Goal: Information Seeking & Learning: Learn about a topic

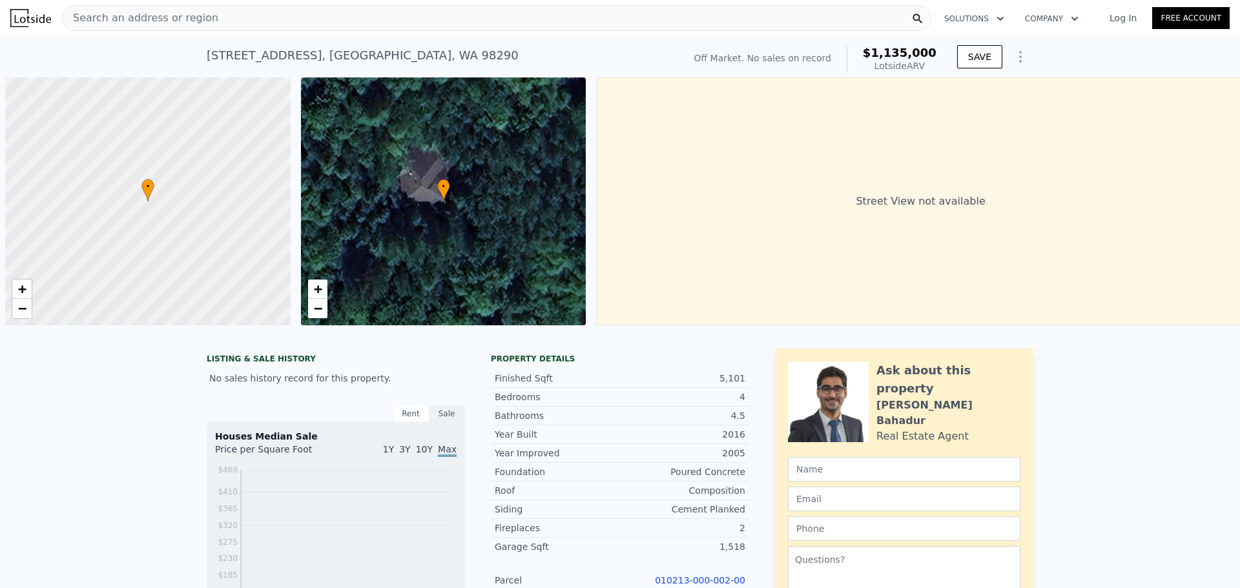
scroll to position [0, 5]
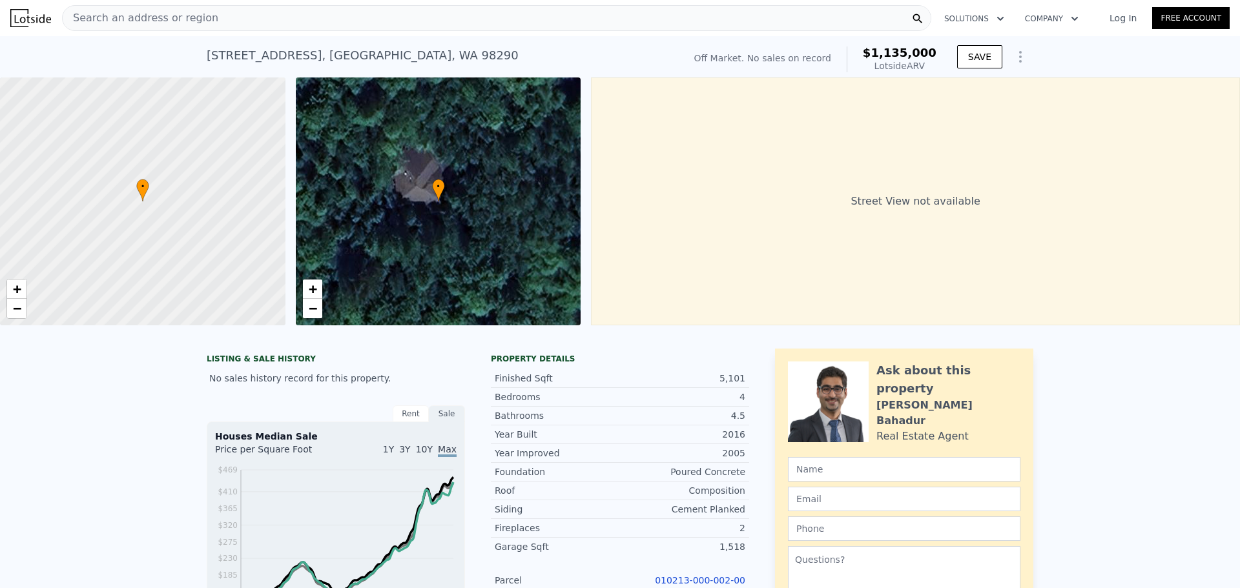
click at [426, 14] on div "Search an address or region" at bounding box center [496, 18] width 869 height 26
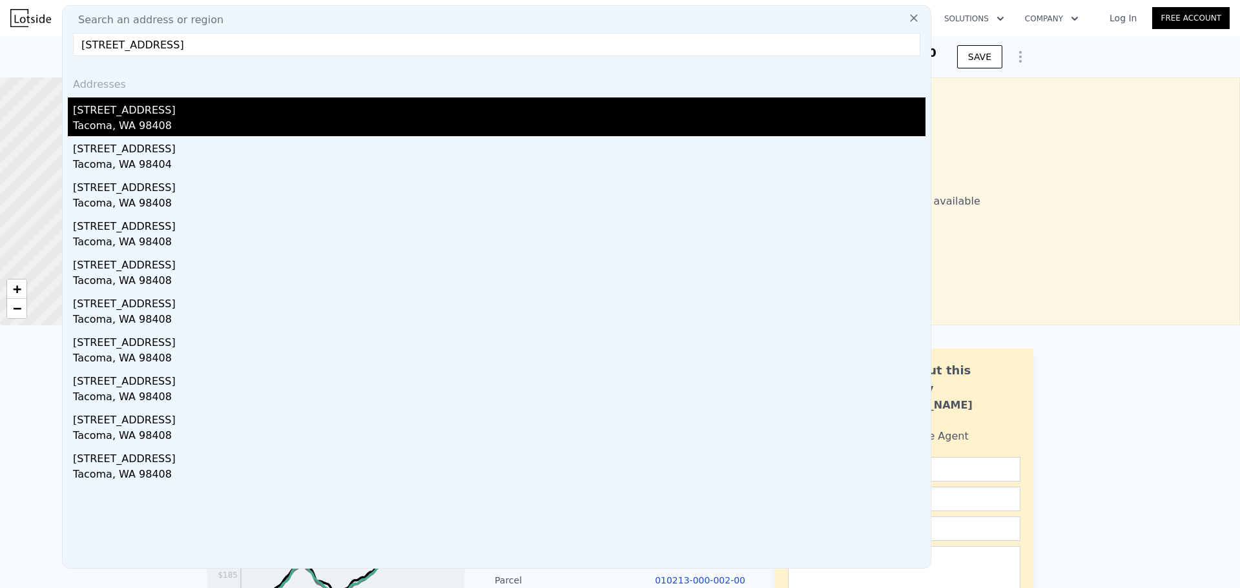
type input "1103 S 64th St, Tacoma, WA 98408, USA"
click at [200, 116] on div "[STREET_ADDRESS]" at bounding box center [499, 108] width 852 height 21
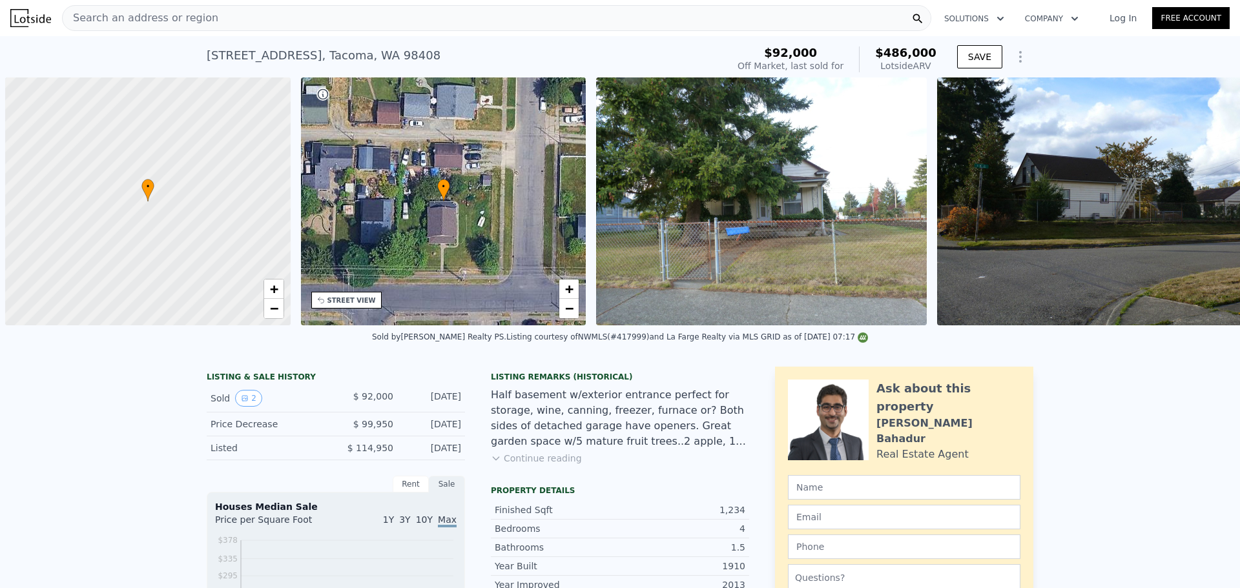
scroll to position [0, 5]
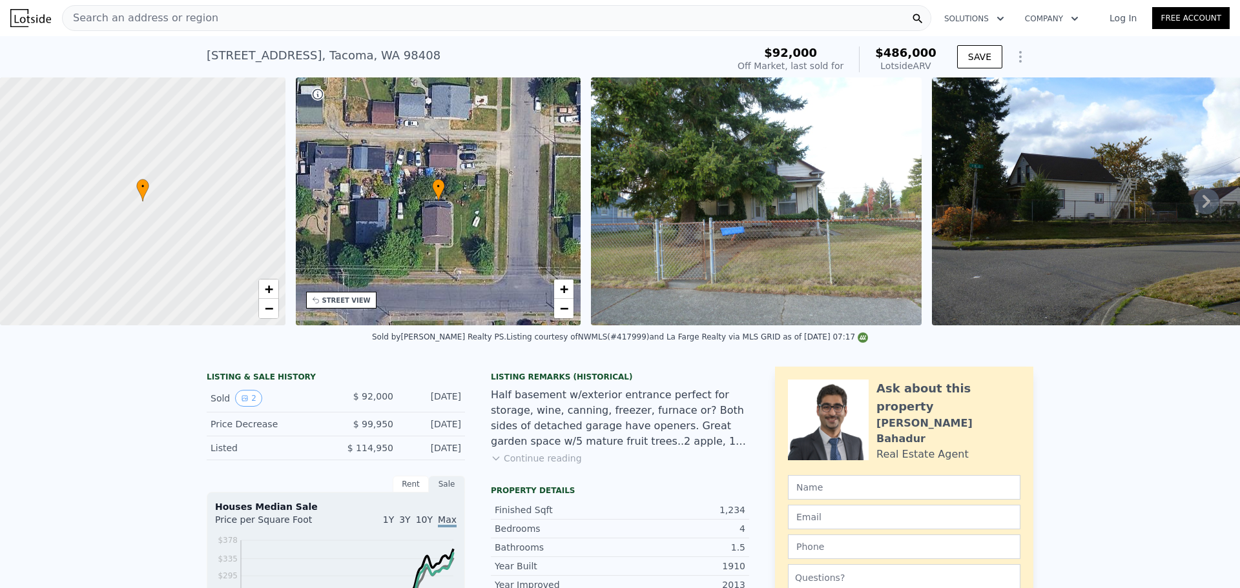
click at [462, 10] on div "Search an address or region" at bounding box center [496, 18] width 869 height 26
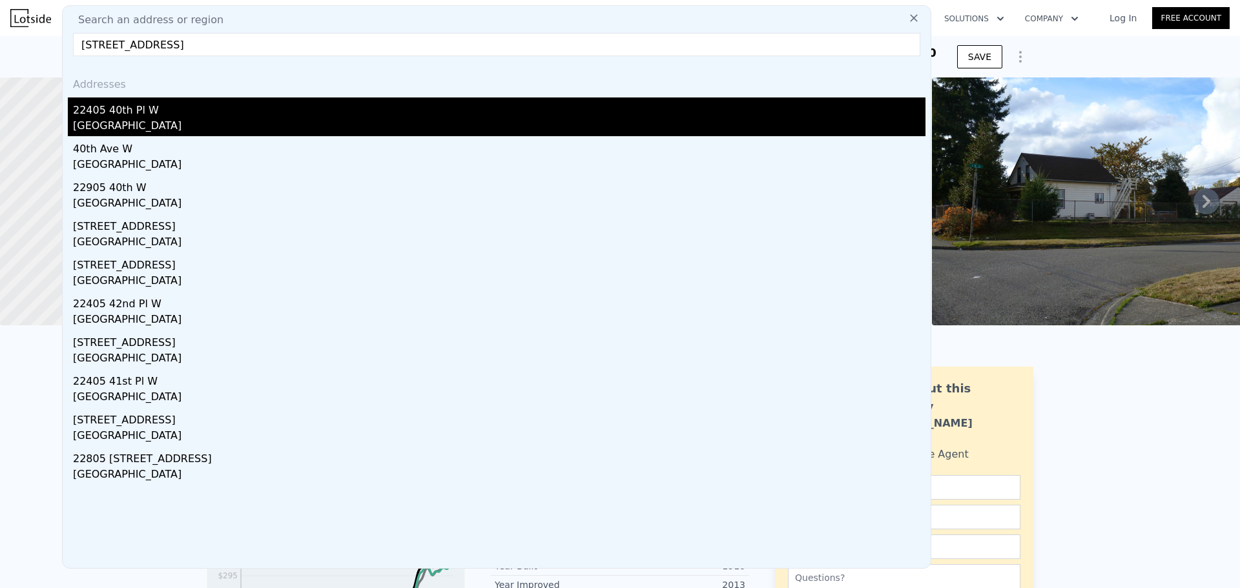
type input "22405 40th Pl W, Mountlake Terrace, WA 98043"
click at [246, 121] on div "[GEOGRAPHIC_DATA]" at bounding box center [499, 127] width 852 height 18
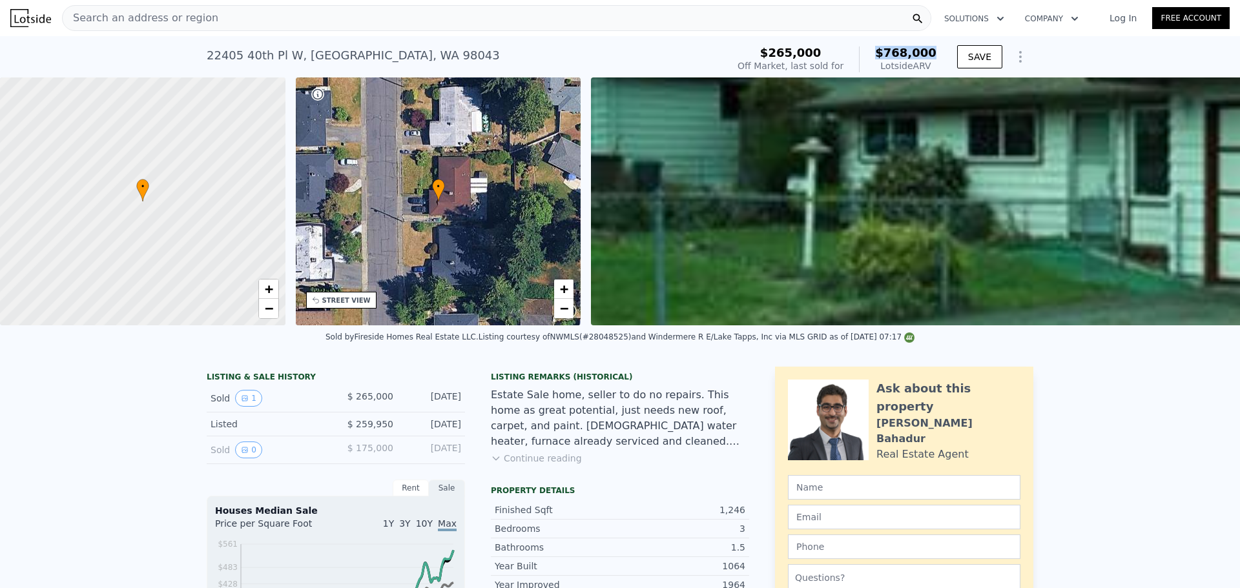
drag, startPoint x: 884, startPoint y: 49, endPoint x: 938, endPoint y: 48, distance: 53.6
click at [938, 48] on div "$265,000 Off Market, last sold for $768,000 Lotside ARV" at bounding box center [836, 59] width 209 height 36
copy span "$768,000"
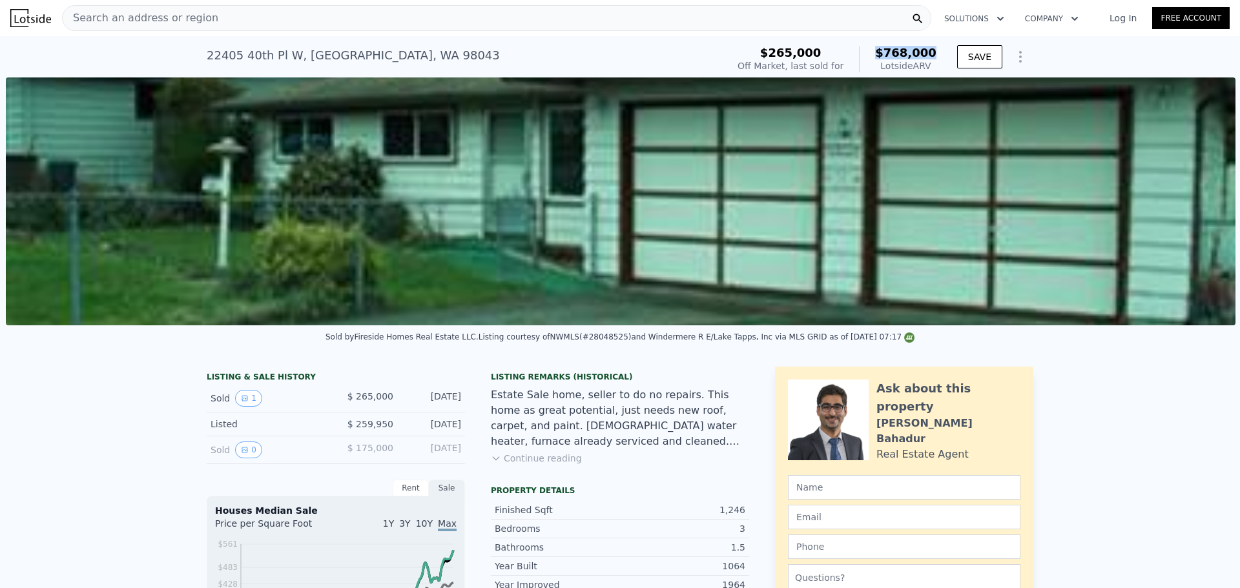
scroll to position [0, 591]
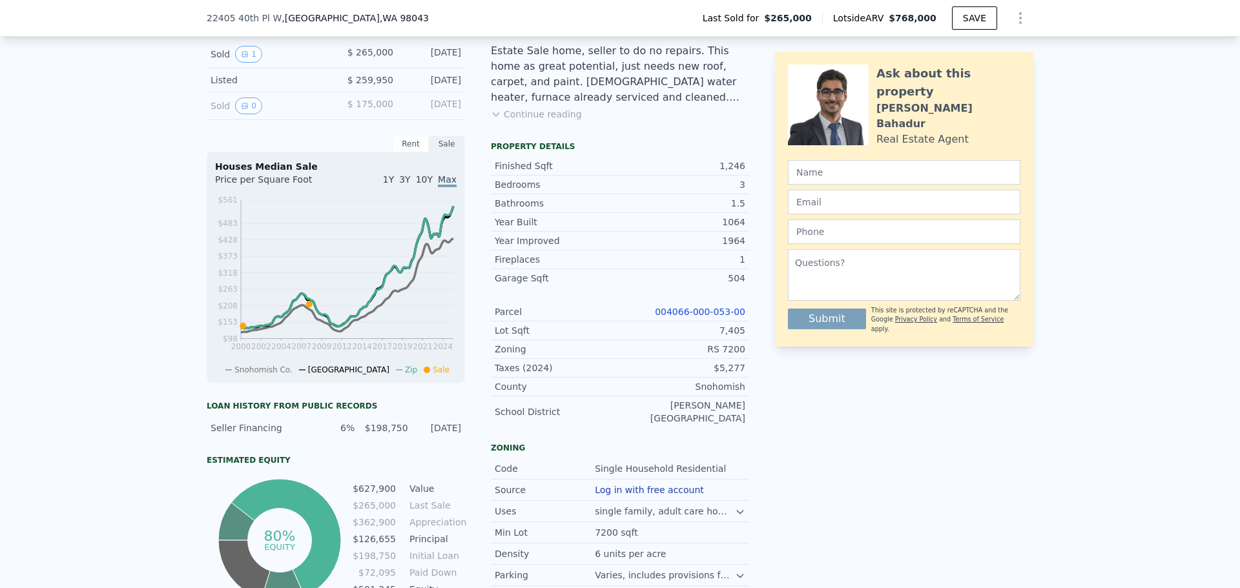
scroll to position [0, 0]
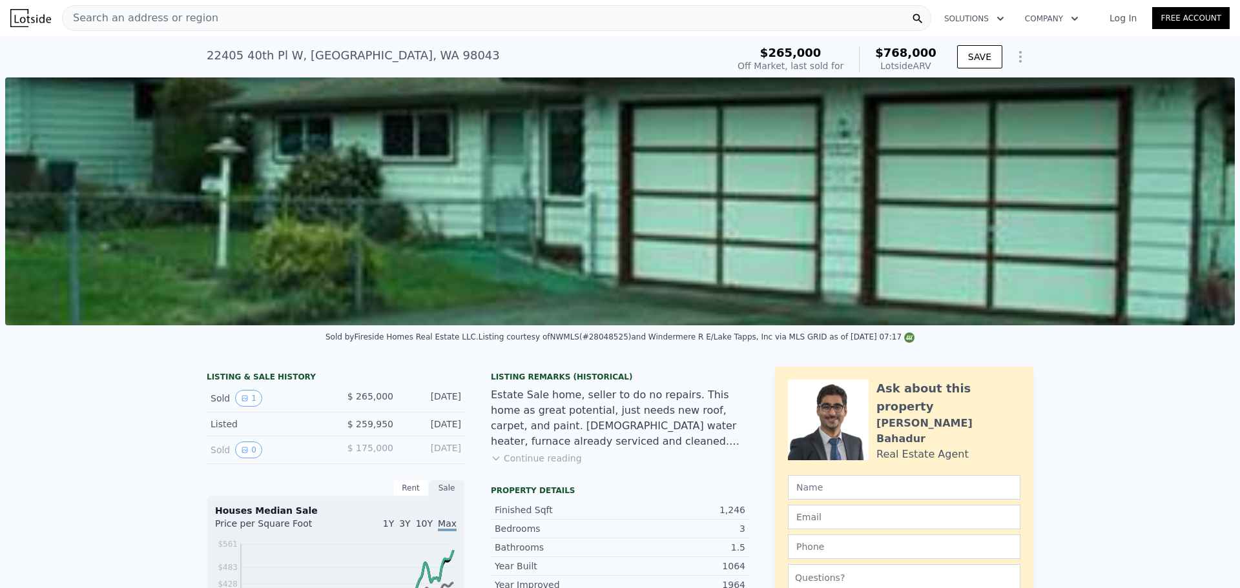
click at [494, 447] on icon at bounding box center [496, 458] width 10 height 10
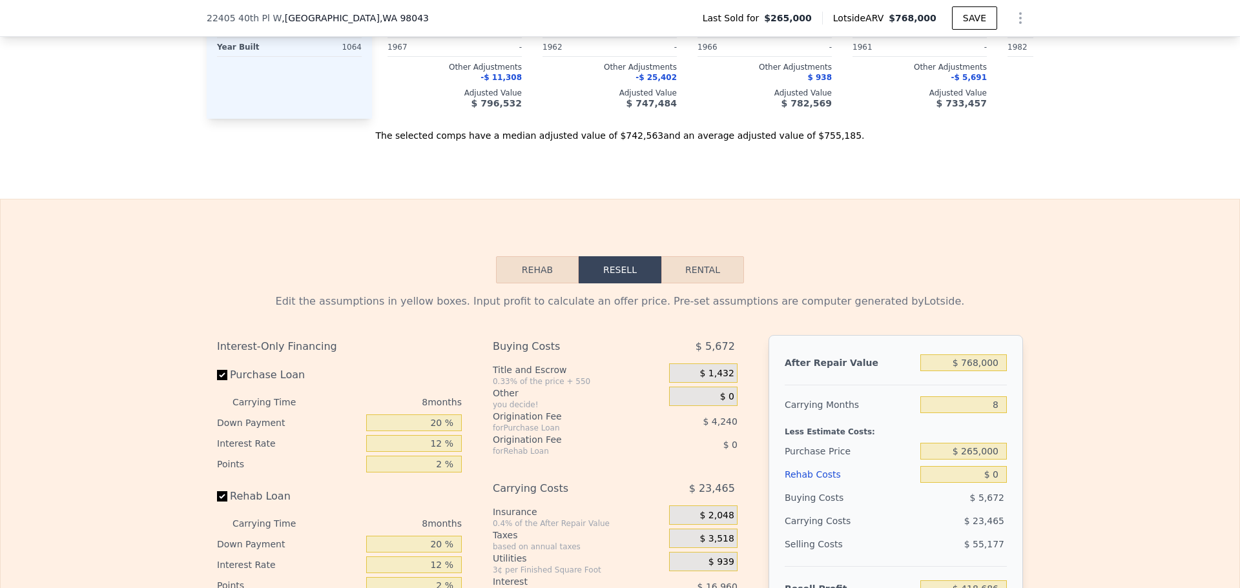
scroll to position [1804, 0]
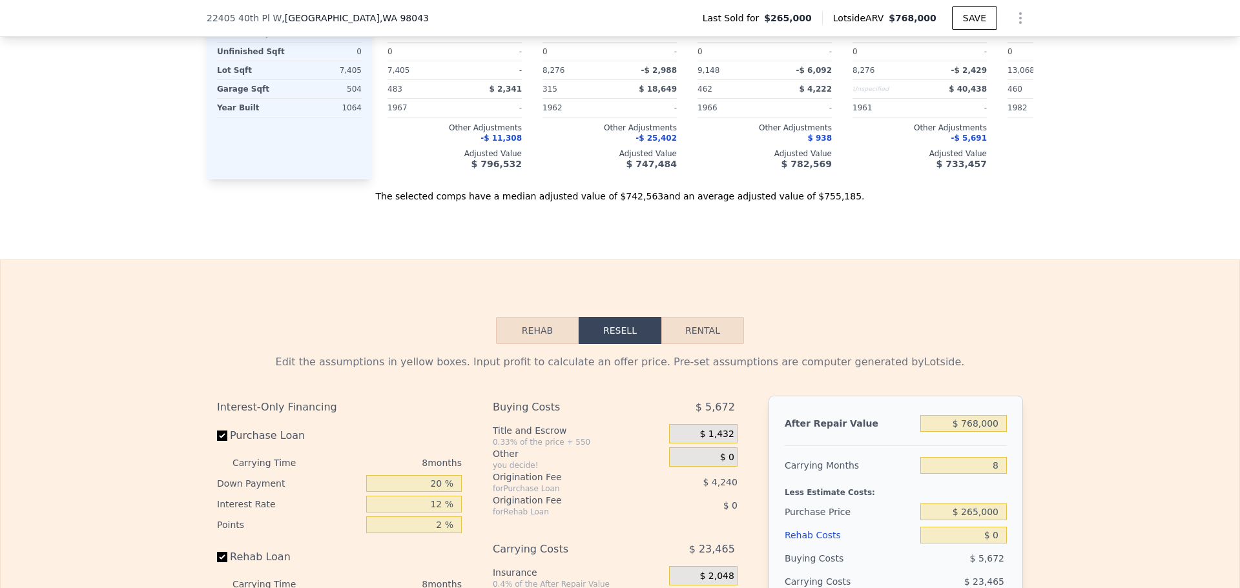
click at [558, 317] on button "Rehab" at bounding box center [537, 330] width 83 height 27
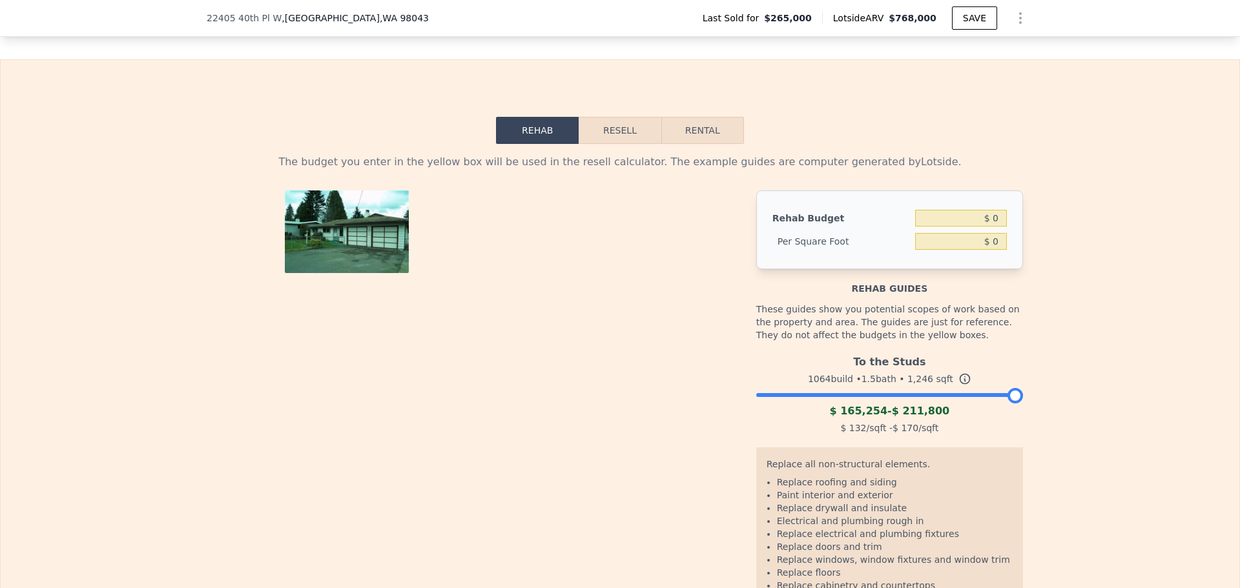
scroll to position [2062, 0]
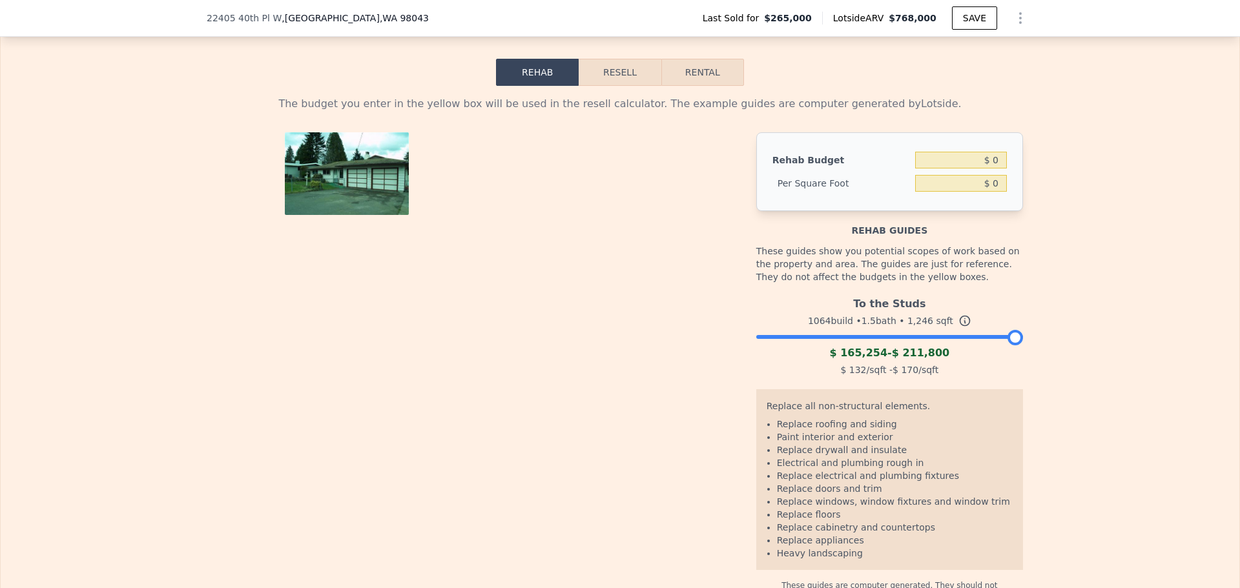
click at [896, 330] on div at bounding box center [889, 334] width 267 height 8
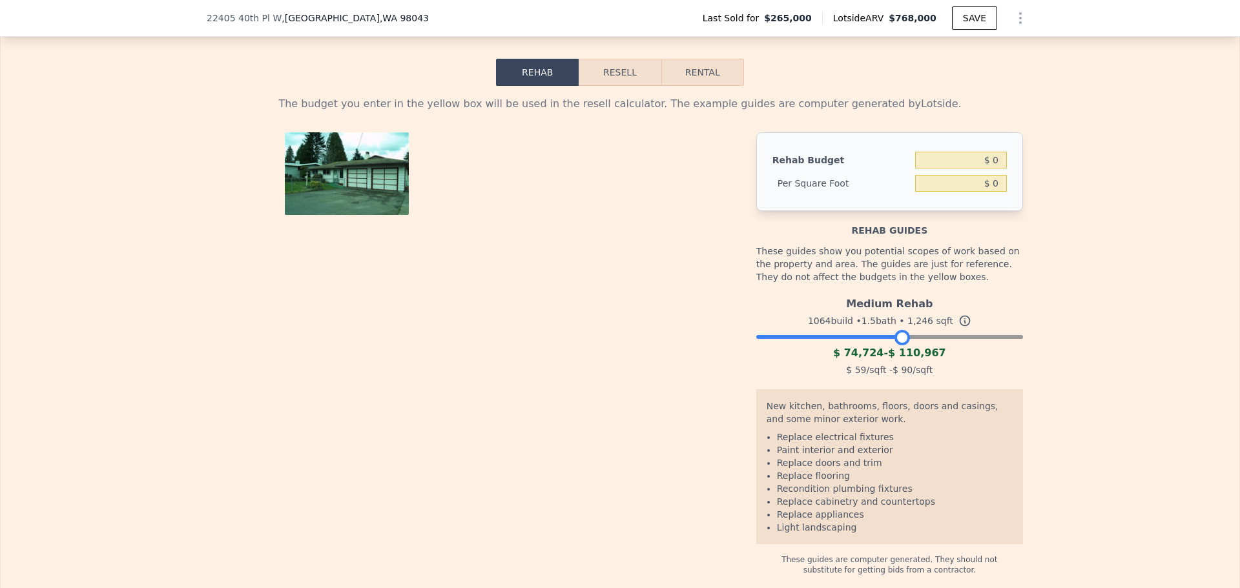
click at [849, 330] on div at bounding box center [889, 334] width 267 height 8
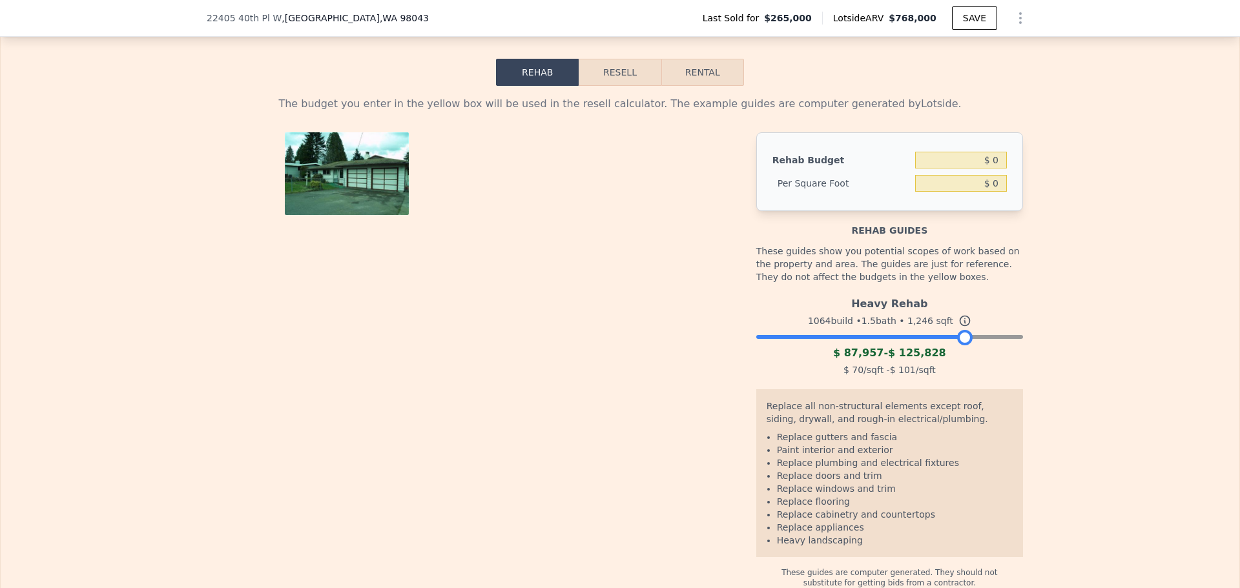
click at [958, 330] on div at bounding box center [889, 334] width 267 height 8
click at [898, 316] on div "Heavy Rehab 1064 build • 1.5 bath • 1,246 sqft $ 87,957 - $ 125,828 $ 70 /sqft …" at bounding box center [889, 335] width 267 height 88
click at [901, 330] on div at bounding box center [889, 334] width 267 height 8
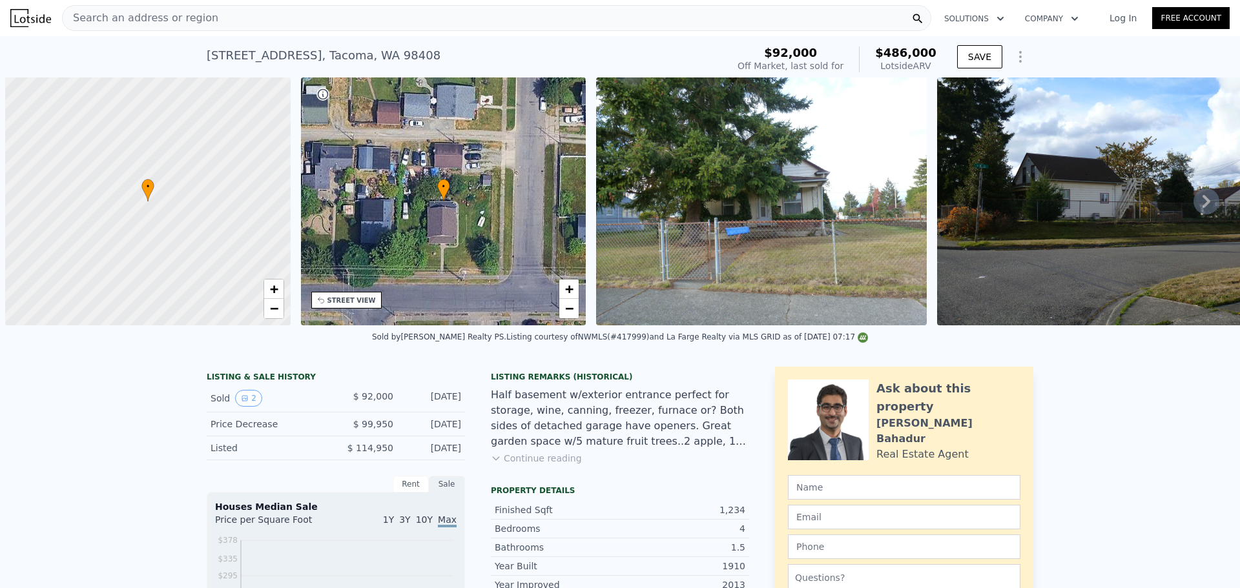
drag, startPoint x: 0, startPoint y: 0, endPoint x: 376, endPoint y: 23, distance: 376.5
click at [376, 23] on div "Search an address or region" at bounding box center [496, 18] width 869 height 26
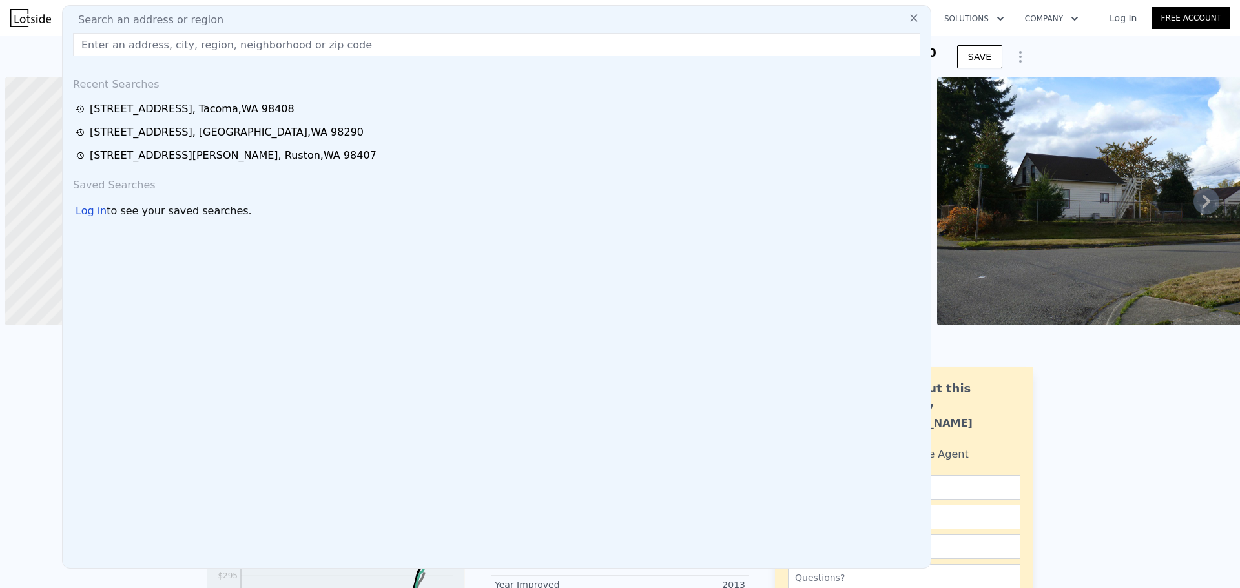
scroll to position [0, 5]
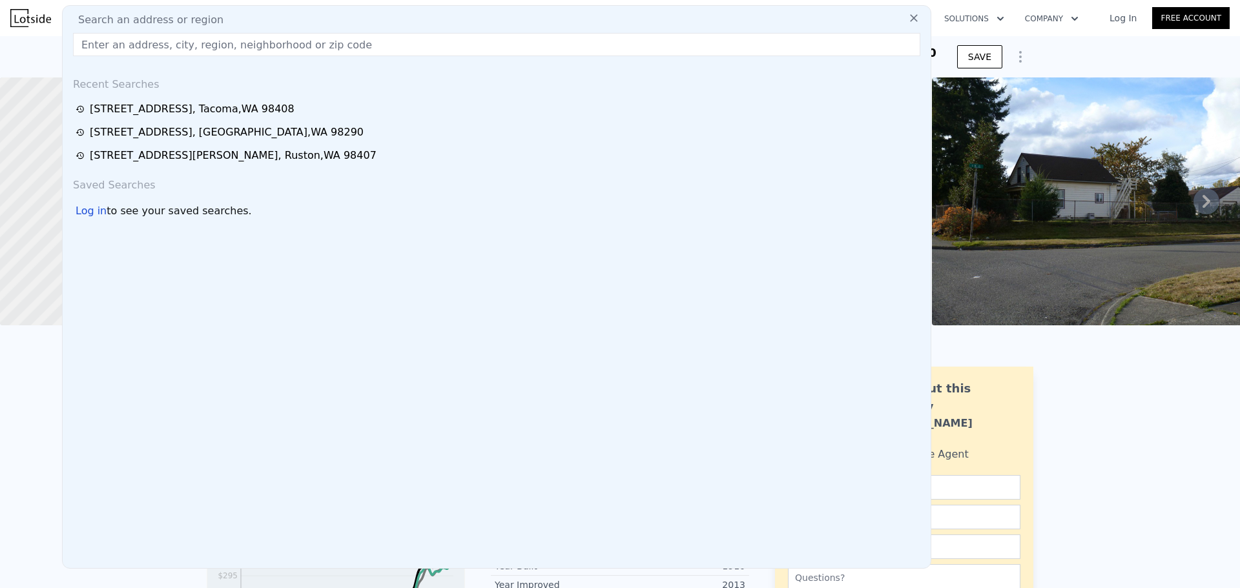
type input "1025 S 61st St, Tacoma, WA 98408, USA"
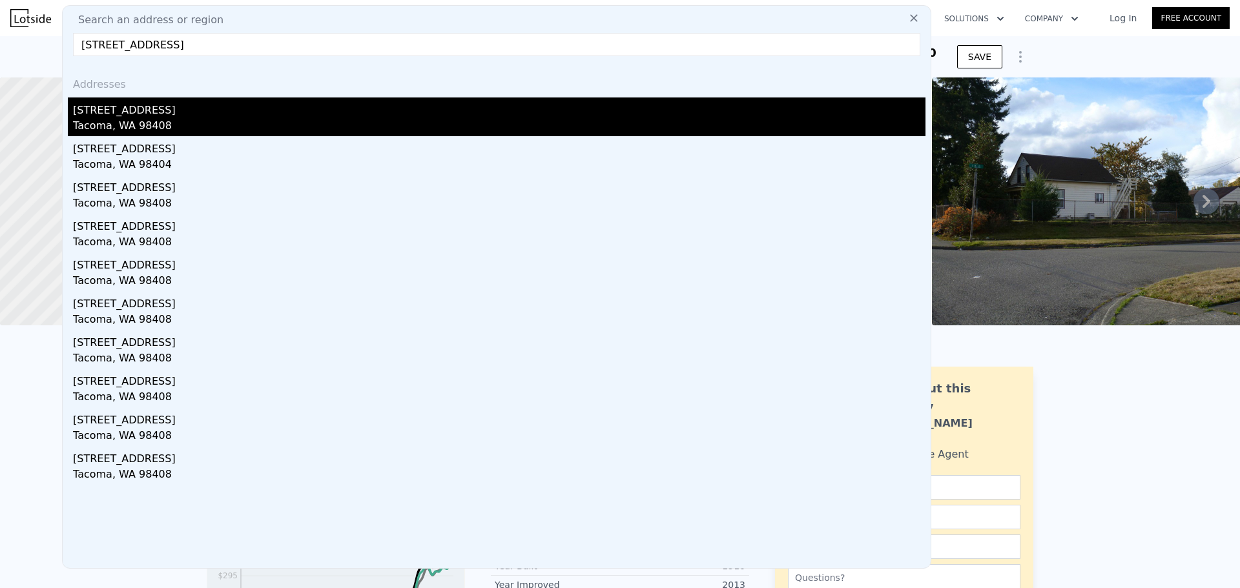
click at [301, 104] on div "1025 S 61st St" at bounding box center [499, 108] width 852 height 21
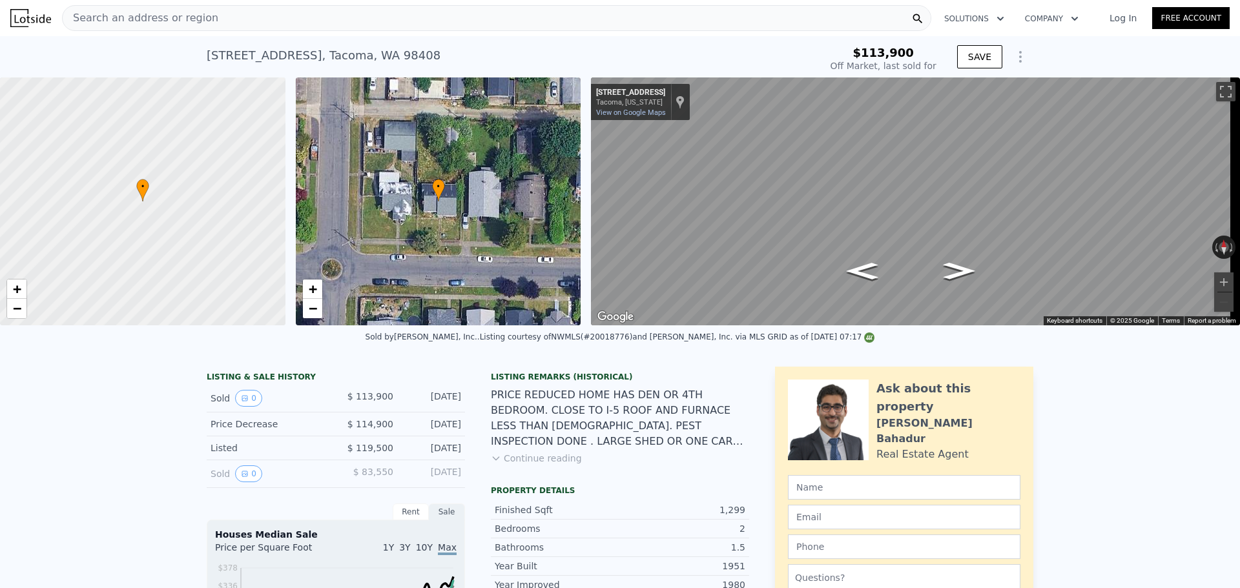
type input "$ 452,000"
type input "$ 296,065"
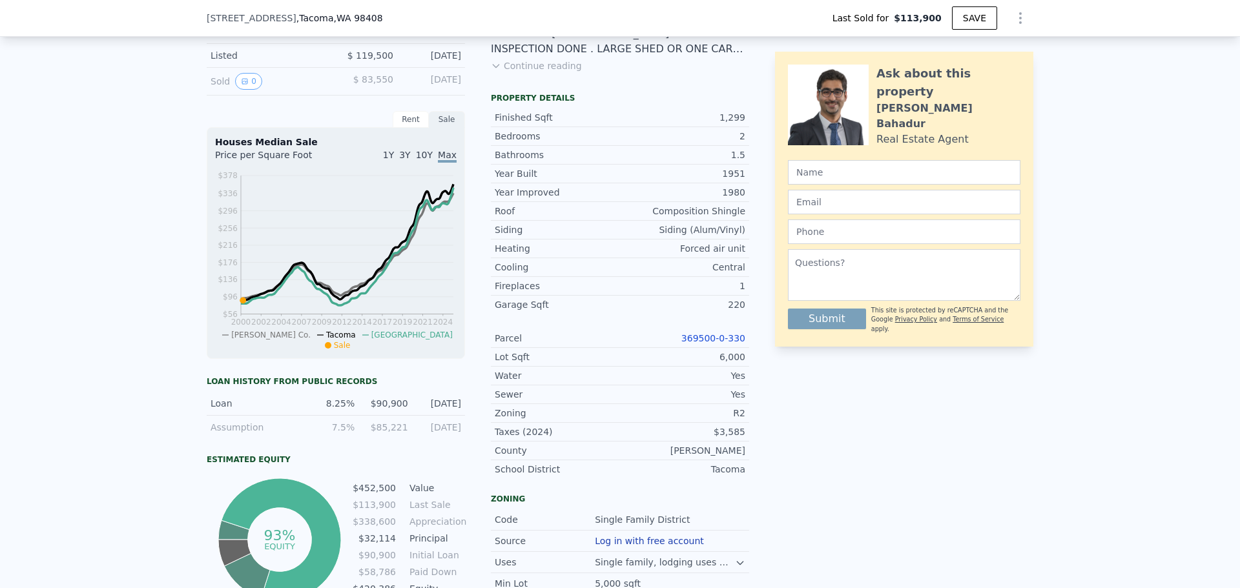
scroll to position [512, 0]
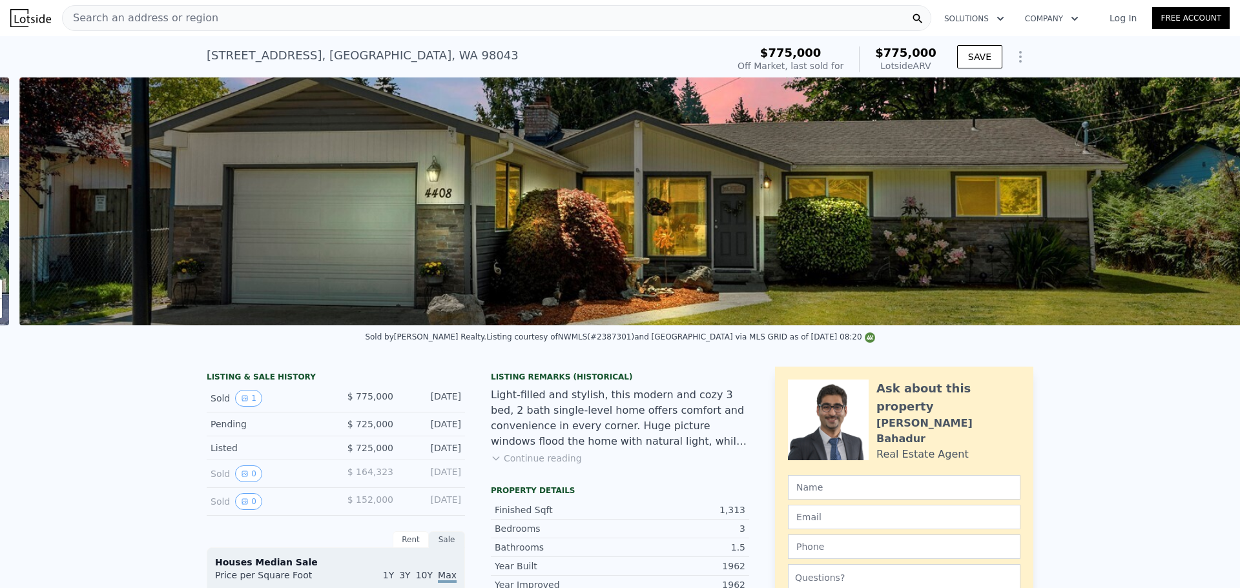
scroll to position [0, 591]
